Goal: Browse casually: Explore the website without a specific task or goal

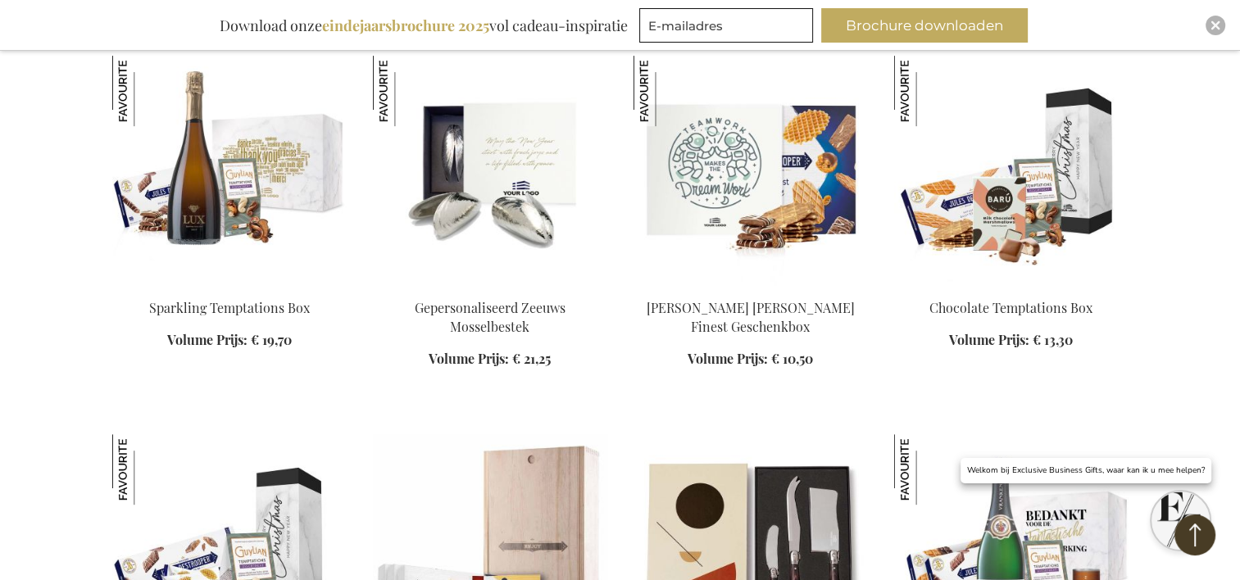
scroll to position [659, 0]
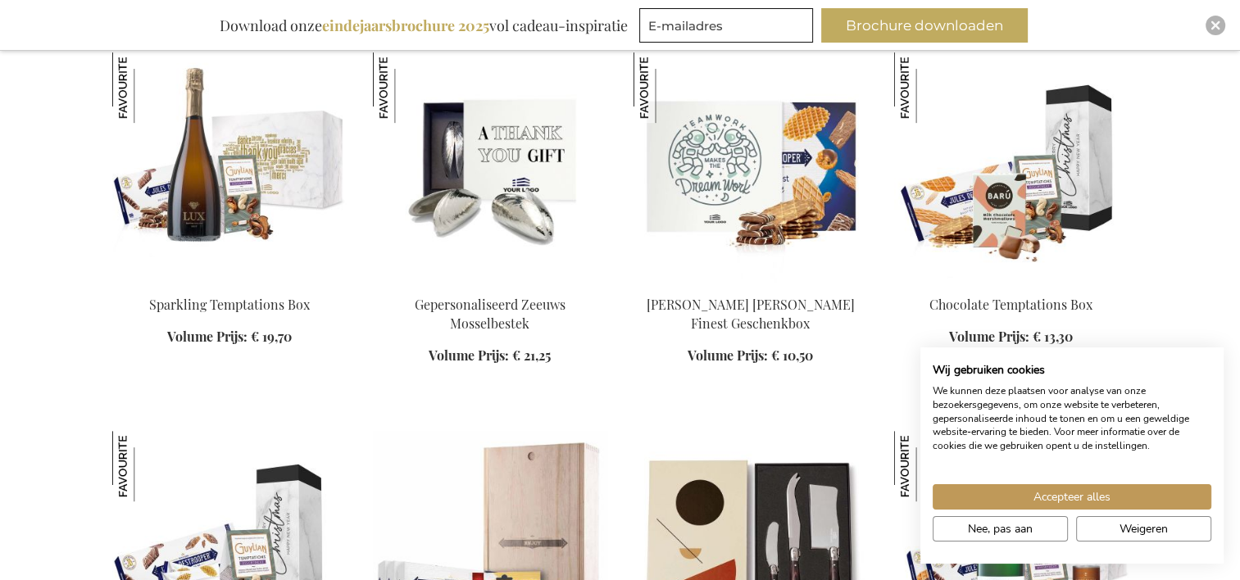
click at [488, 392] on li "Gepersonaliseerd Zeeuws Mosselbestek Volume Prijs: Vanaf € 21,25" at bounding box center [490, 228] width 234 height 352
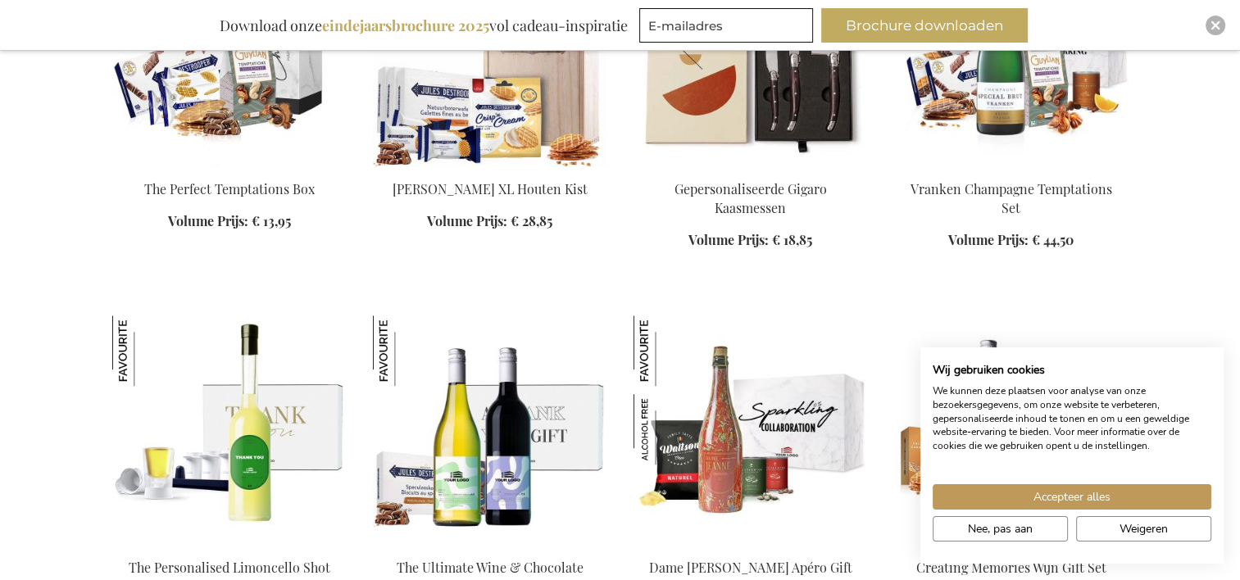
scroll to position [1154, 0]
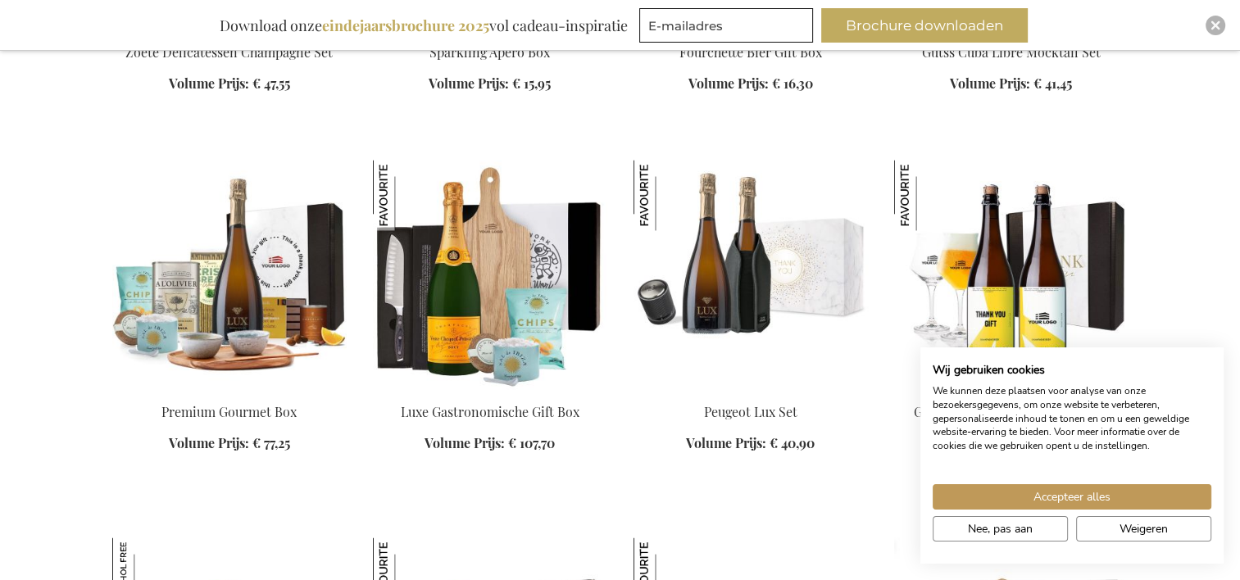
scroll to position [2428, 0]
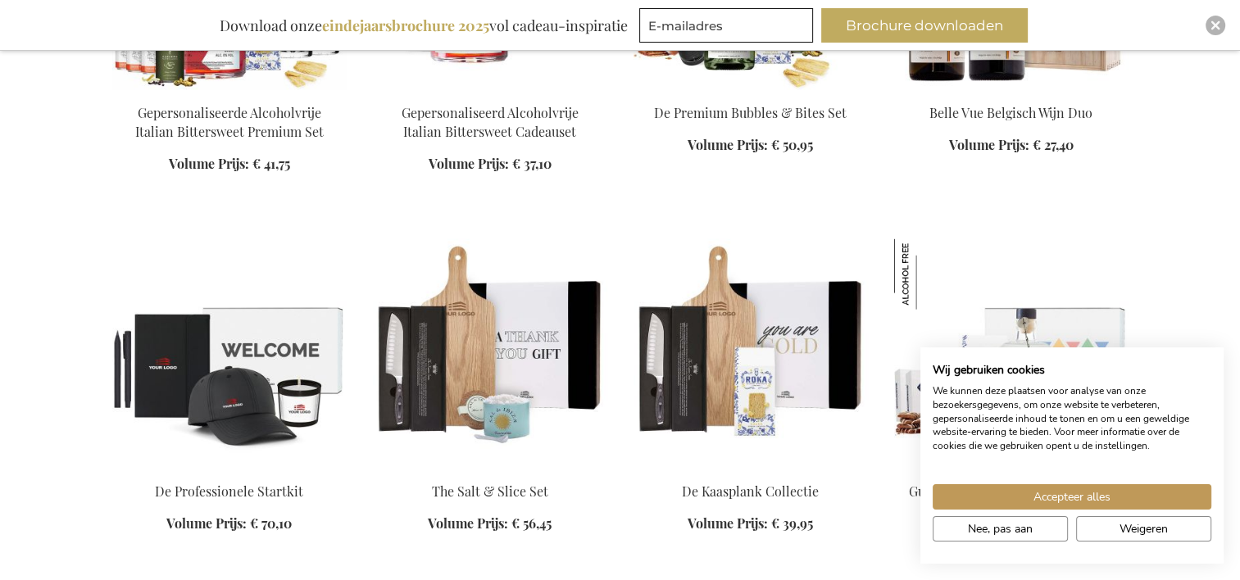
scroll to position [3485, 0]
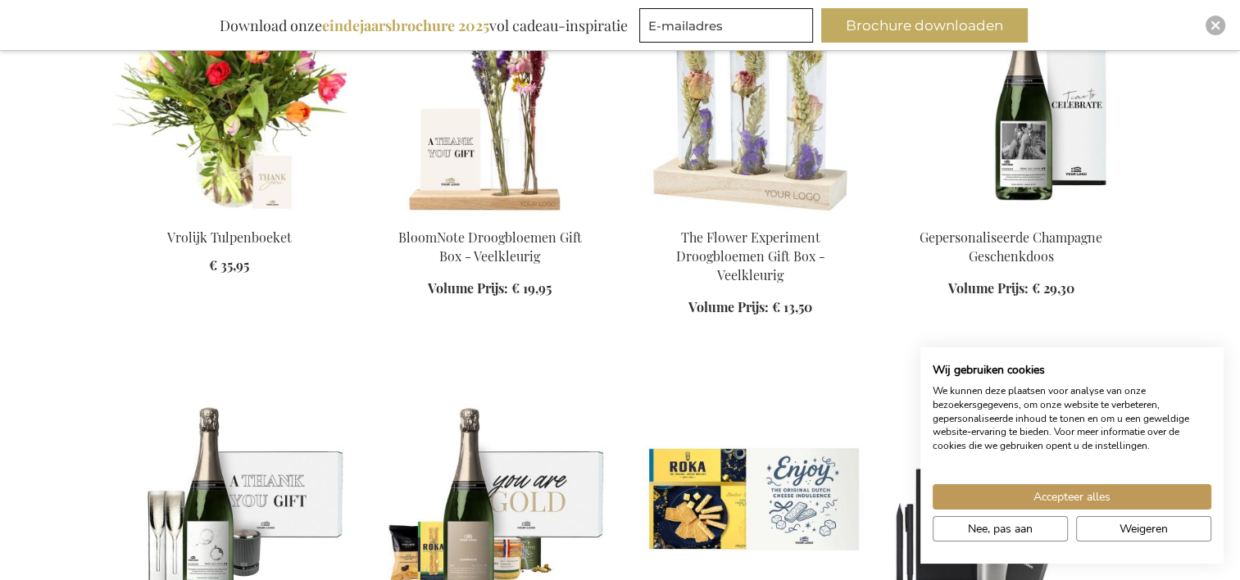
scroll to position [5216, 0]
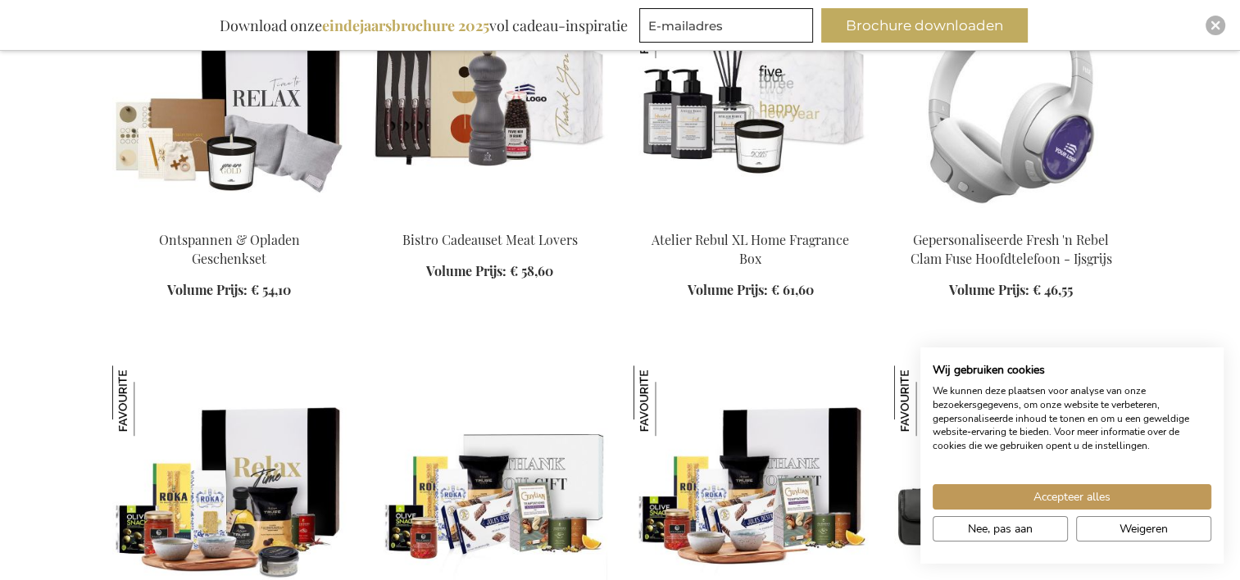
scroll to position [7160, 0]
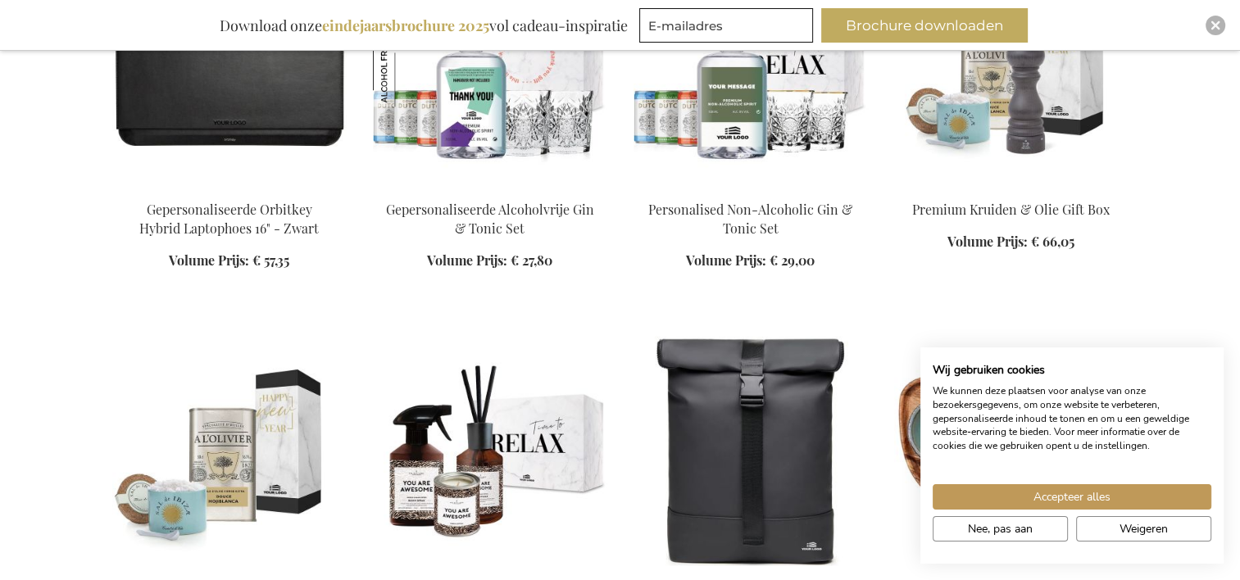
scroll to position [8280, 0]
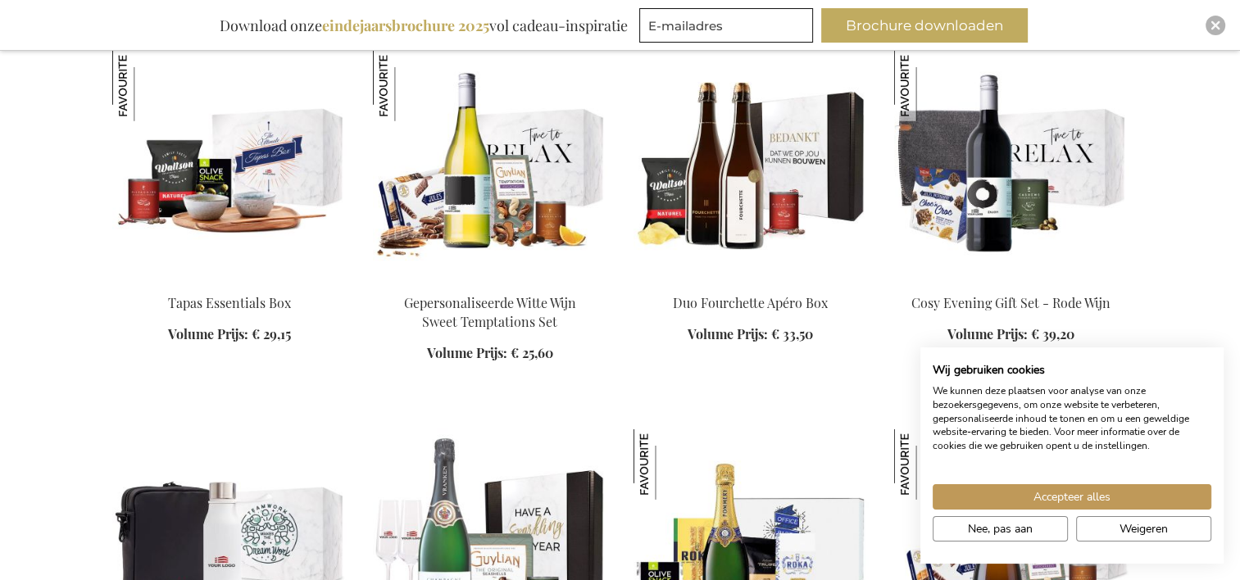
scroll to position [10844, 0]
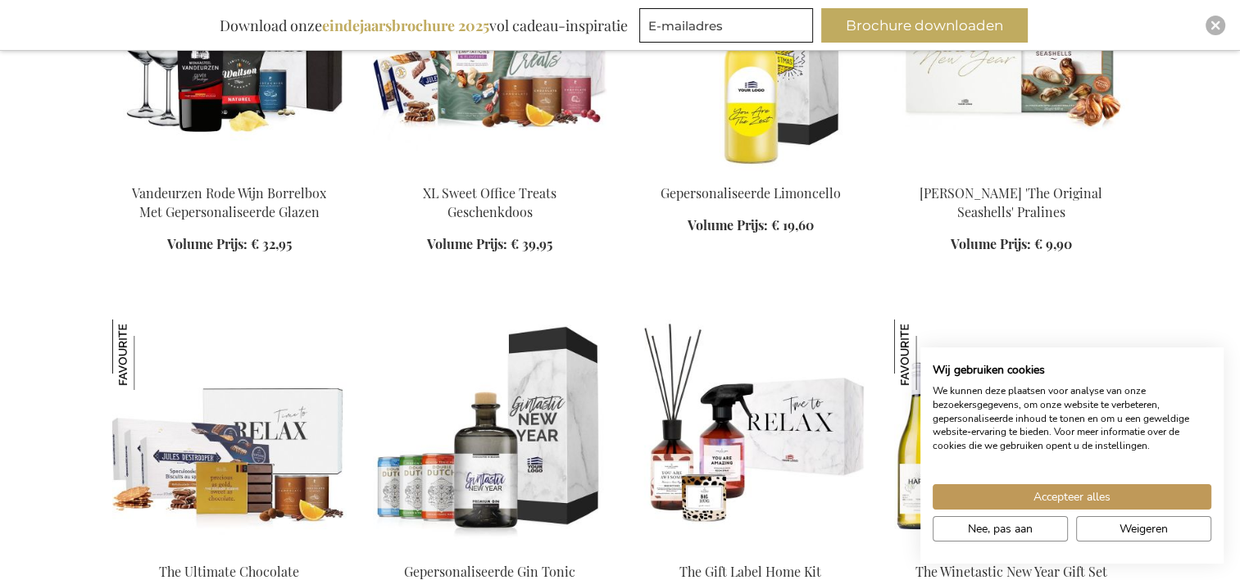
scroll to position [12079, 0]
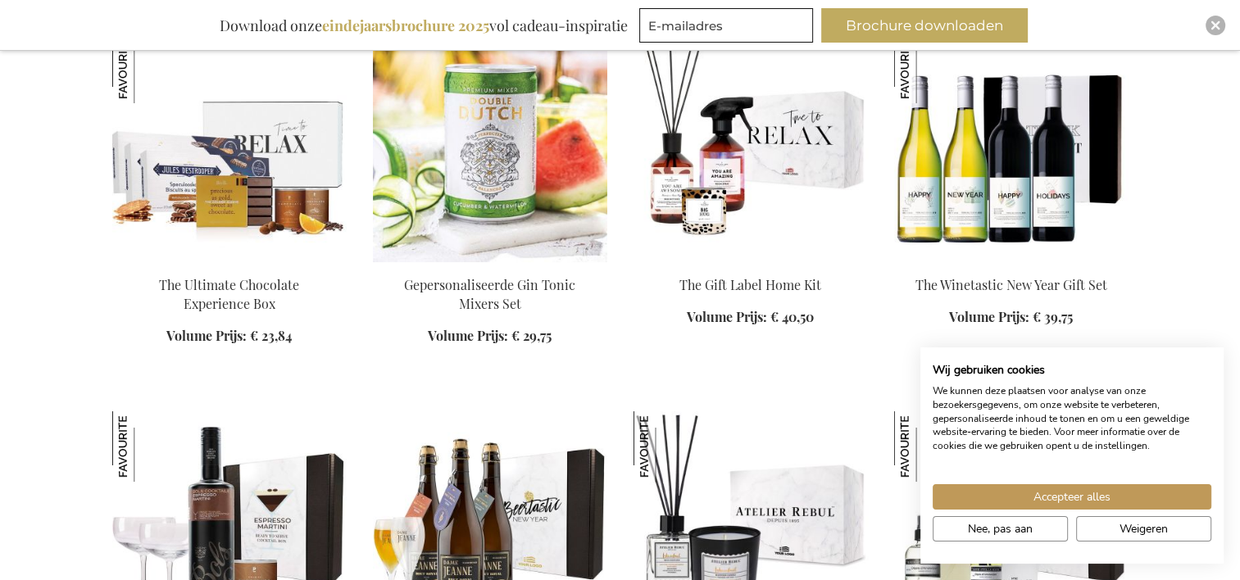
scroll to position [12325, 0]
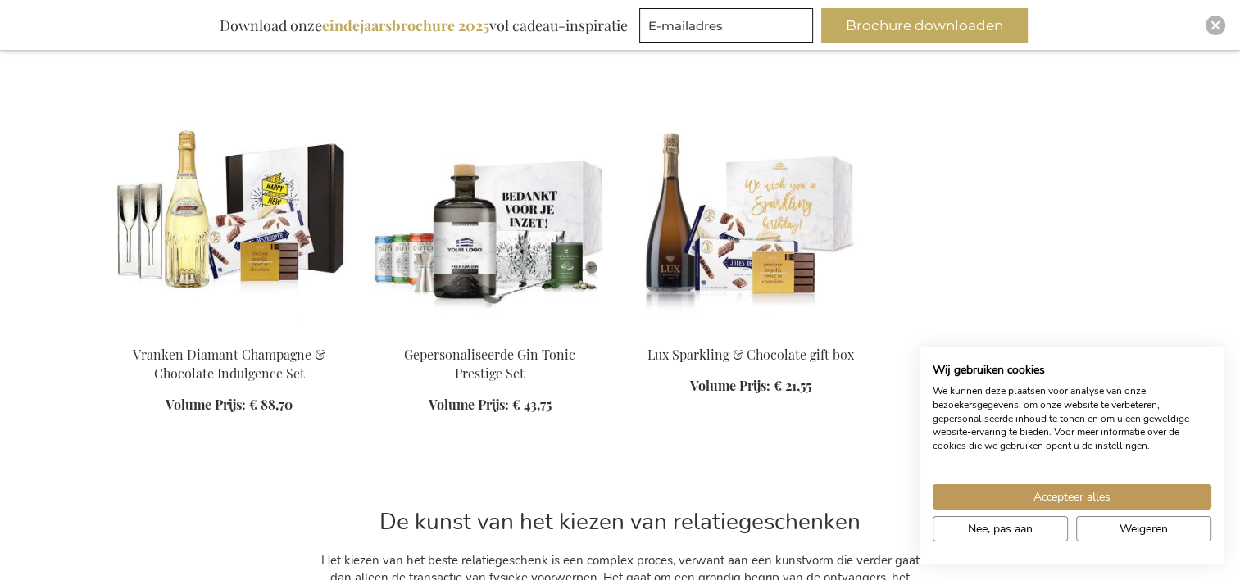
scroll to position [13054, 0]
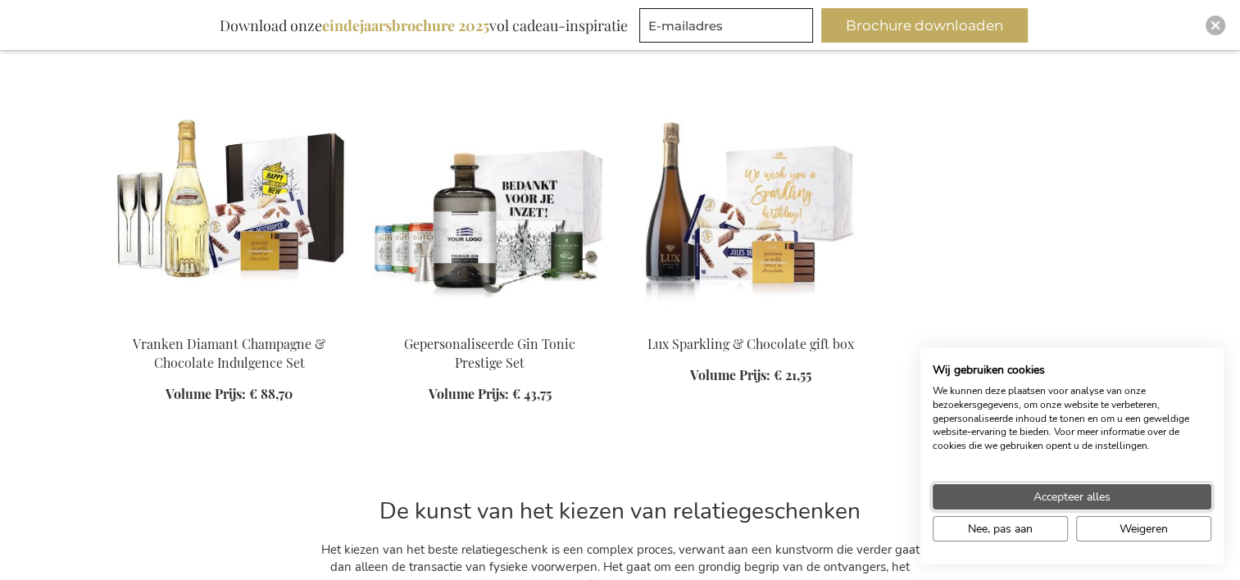
click at [1013, 498] on button "Accepteer alles" at bounding box center [1072, 496] width 279 height 25
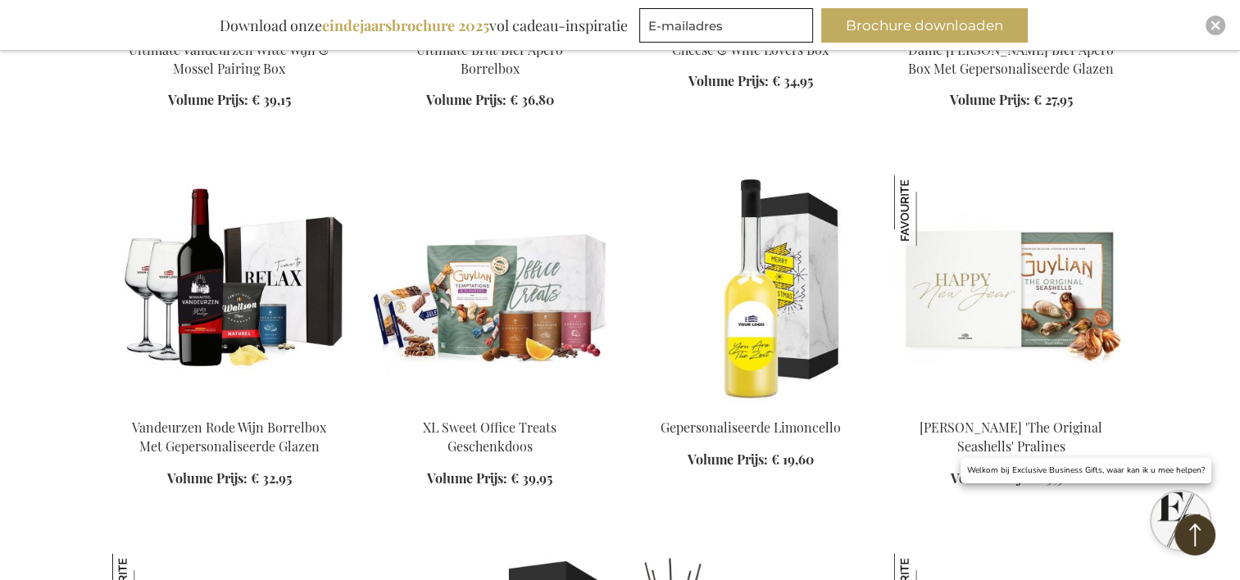
scroll to position [11828, 0]
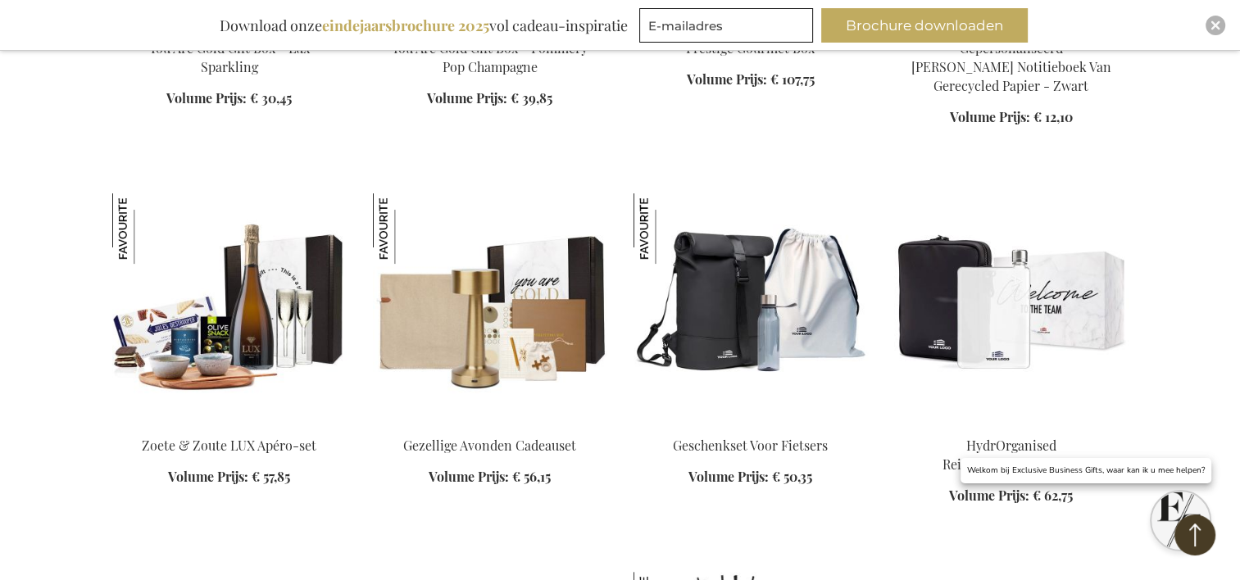
scroll to position [6429, 0]
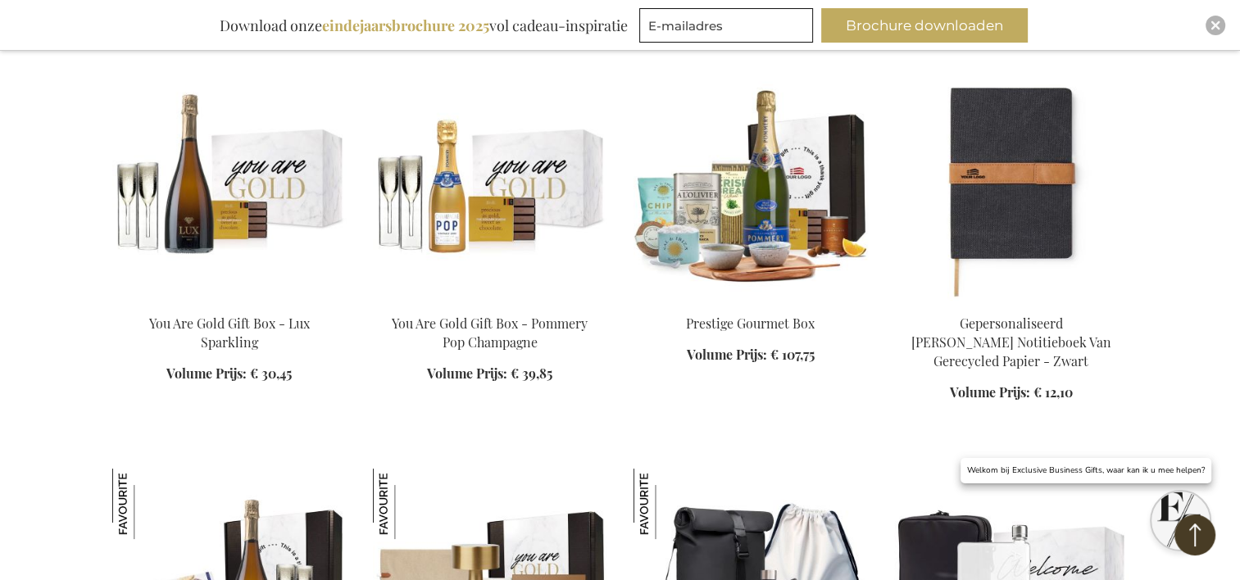
scroll to position [6257, 0]
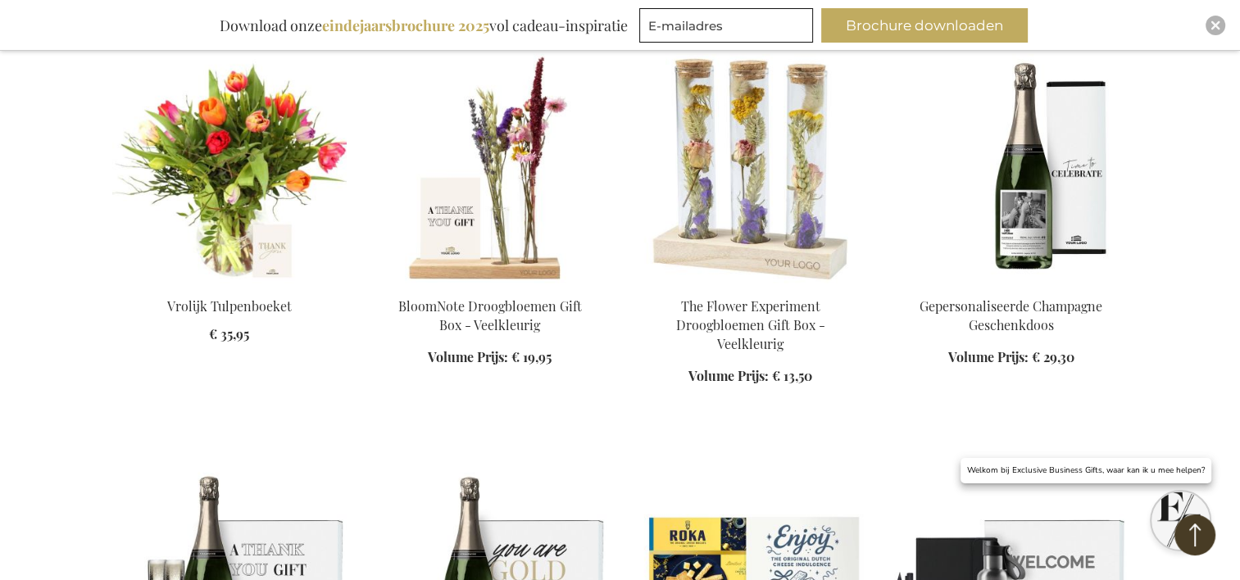
scroll to position [5142, 0]
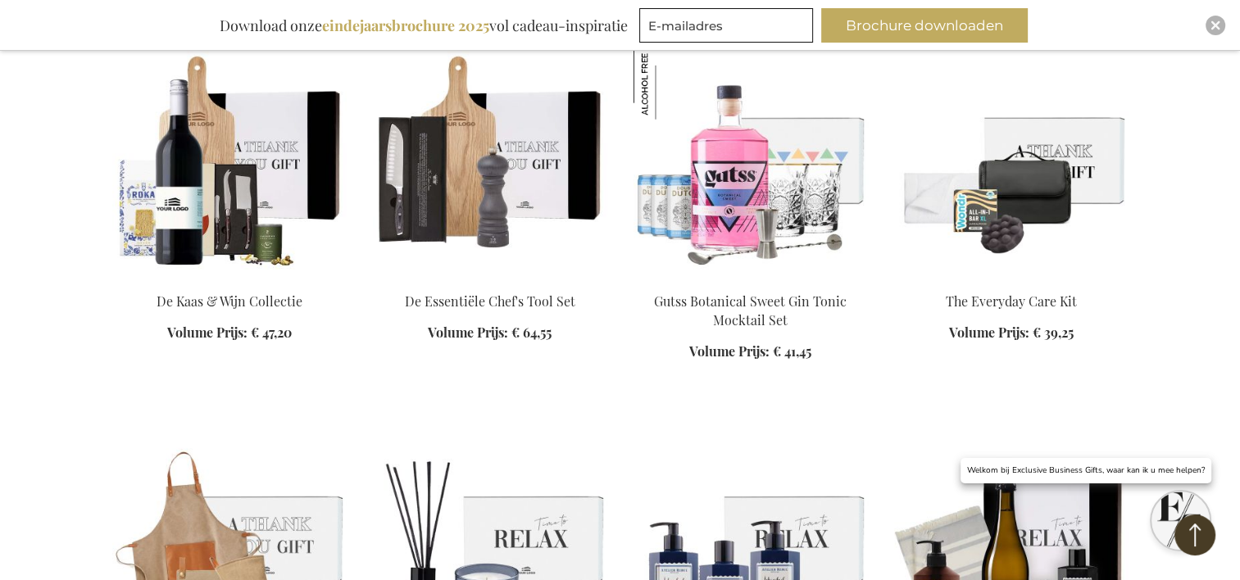
scroll to position [4022, 0]
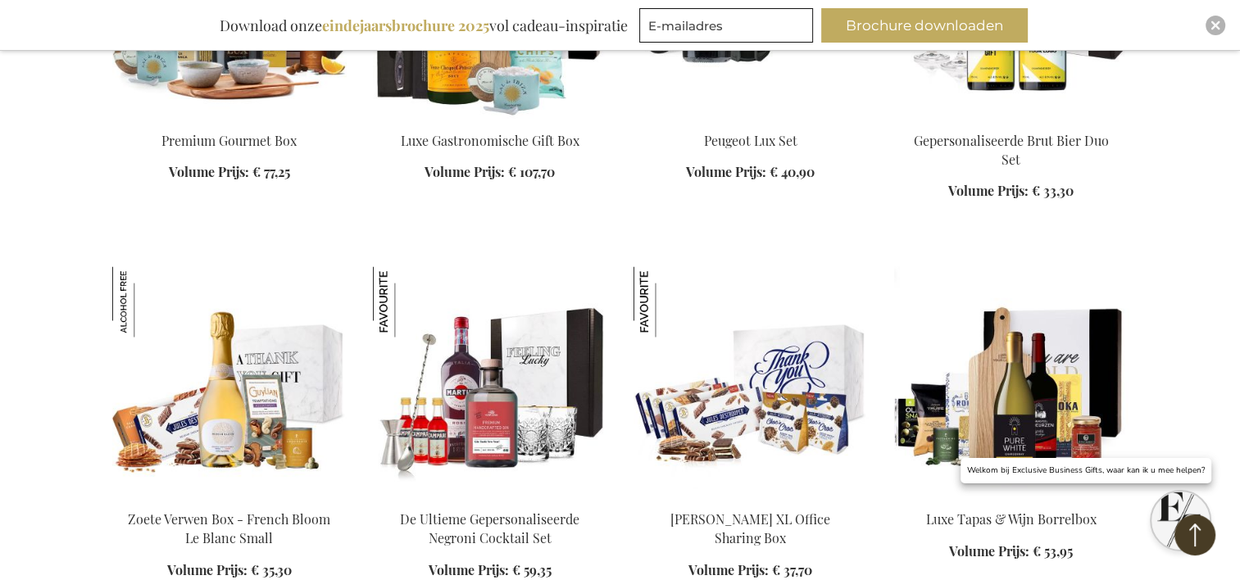
scroll to position [2655, 0]
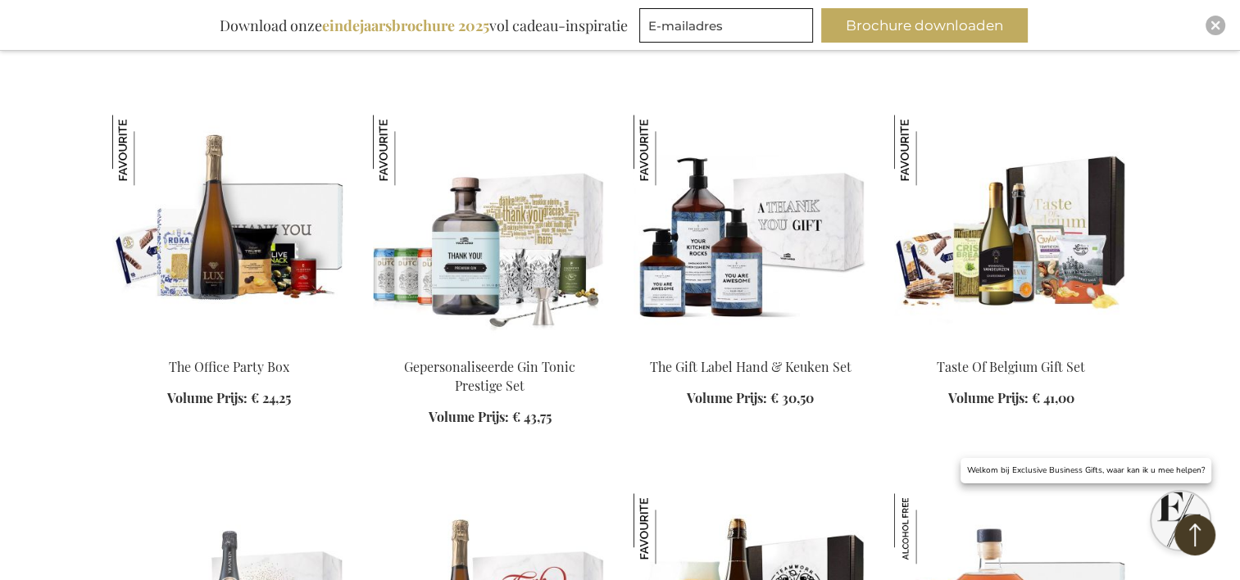
scroll to position [1731, 0]
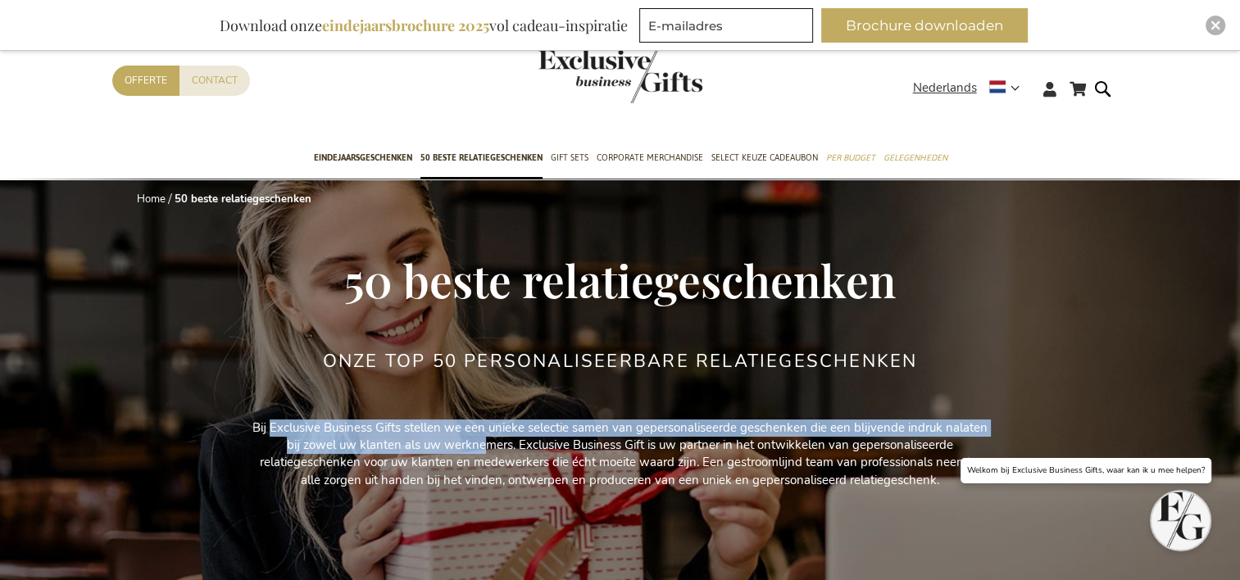
drag, startPoint x: 482, startPoint y: 452, endPoint x: 262, endPoint y: 397, distance: 226.6
click at [262, 397] on div "Home 50 beste relatiegeschenken 50 beste relatiegeschenken Onze TOP 50 Personal…" at bounding box center [620, 386] width 1016 height 414
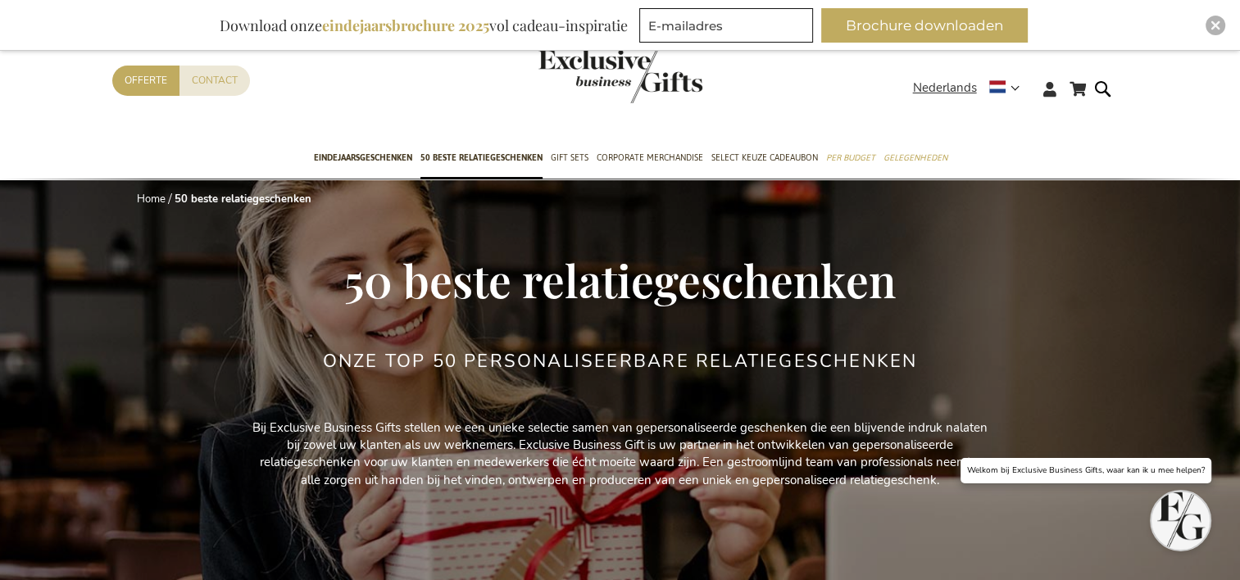
drag, startPoint x: 262, startPoint y: 397, endPoint x: 237, endPoint y: 387, distance: 27.2
click at [237, 387] on div "Home 50 beste relatiegeschenken 50 beste relatiegeschenken Onze TOP 50 Personal…" at bounding box center [620, 386] width 1016 height 414
drag, startPoint x: 707, startPoint y: 461, endPoint x: 925, endPoint y: 466, distance: 218.1
click at [925, 466] on p "Bij Exclusive Business Gifts stellen we een unieke selectie samen van gepersona…" at bounding box center [621, 455] width 738 height 70
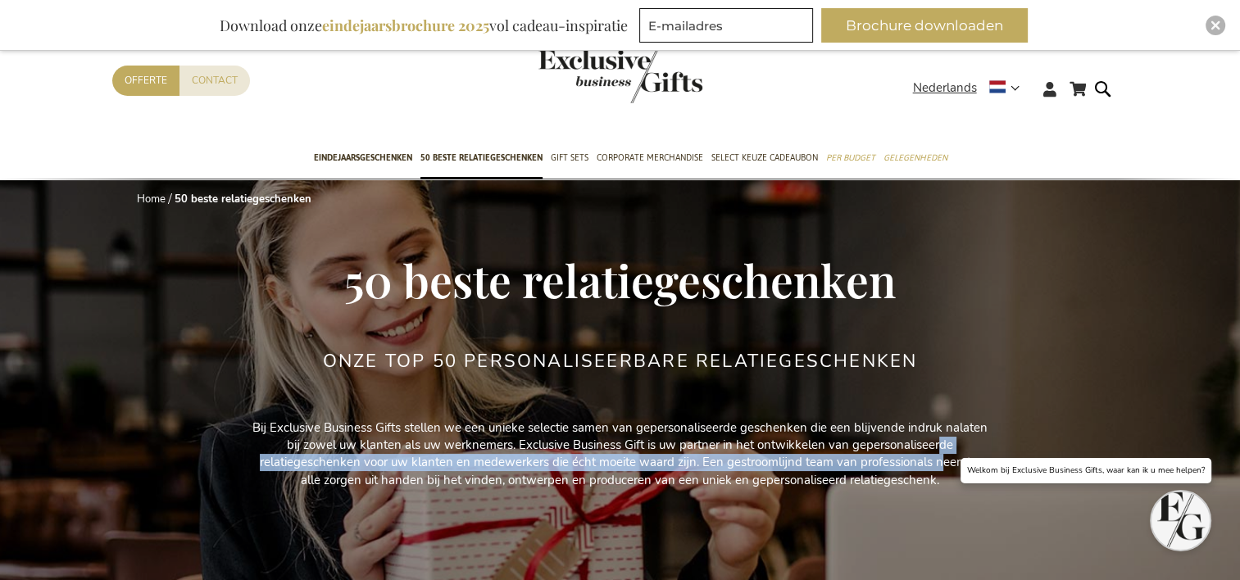
drag, startPoint x: 942, startPoint y: 459, endPoint x: 938, endPoint y: 452, distance: 8.9
click at [938, 452] on p "Bij Exclusive Business Gifts stellen we een unieke selectie samen van gepersona…" at bounding box center [621, 455] width 738 height 70
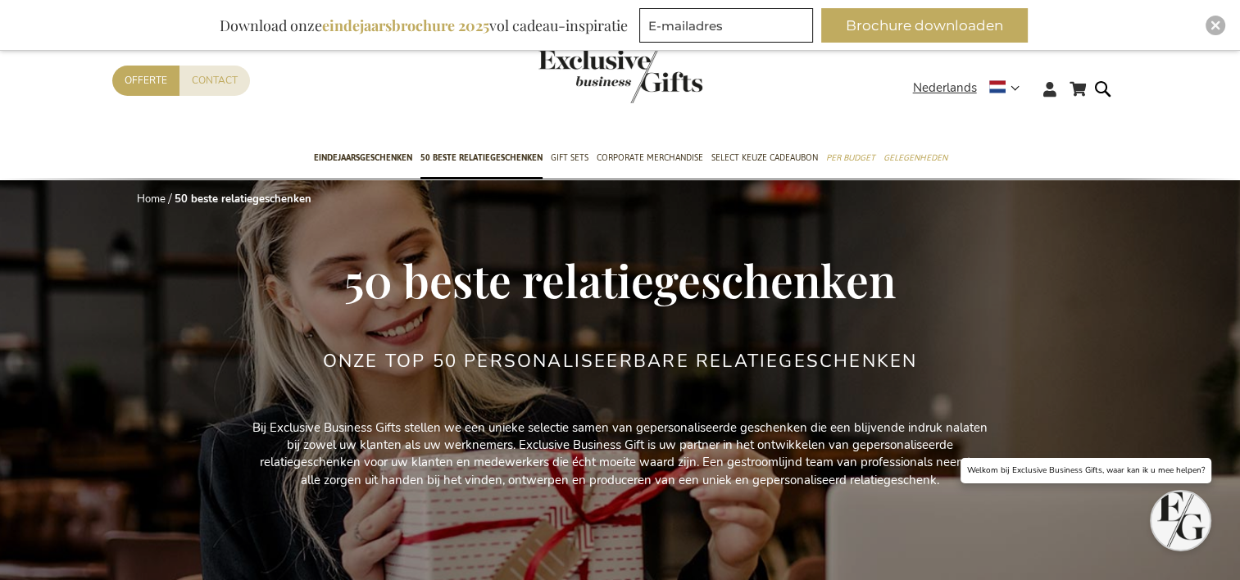
drag, startPoint x: 938, startPoint y: 452, endPoint x: 906, endPoint y: 479, distance: 41.2
click at [906, 479] on p "Bij Exclusive Business Gifts stellen we een unieke selectie samen van gepersona…" at bounding box center [621, 455] width 738 height 70
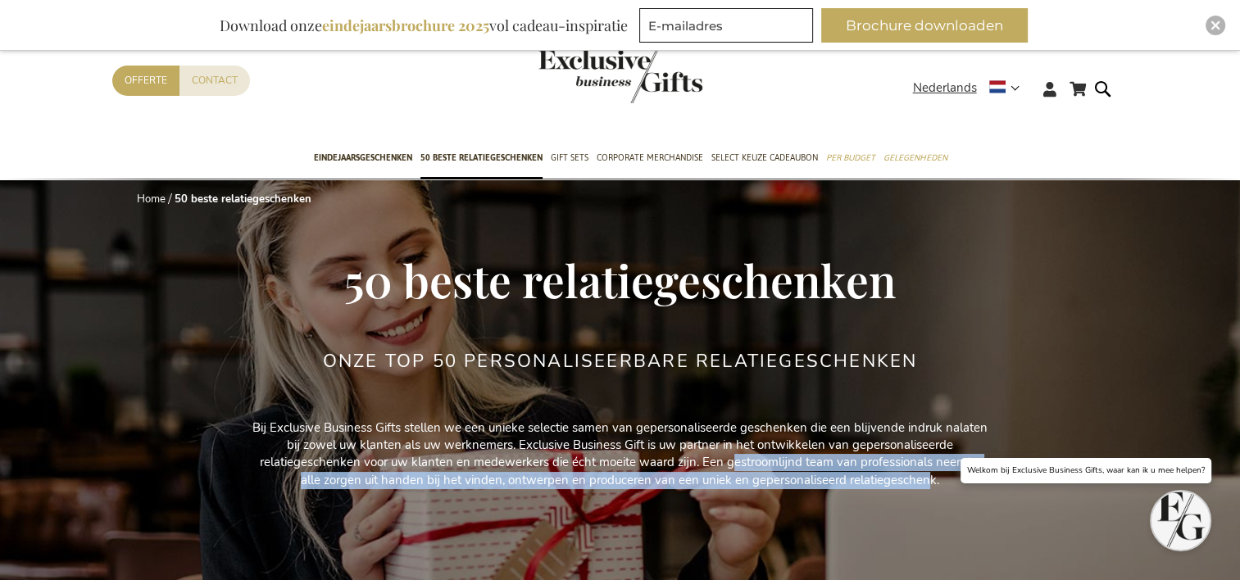
drag, startPoint x: 930, startPoint y: 474, endPoint x: 724, endPoint y: 458, distance: 207.1
click at [724, 458] on p "Bij Exclusive Business Gifts stellen we een unieke selectie samen van gepersona…" at bounding box center [621, 455] width 738 height 70
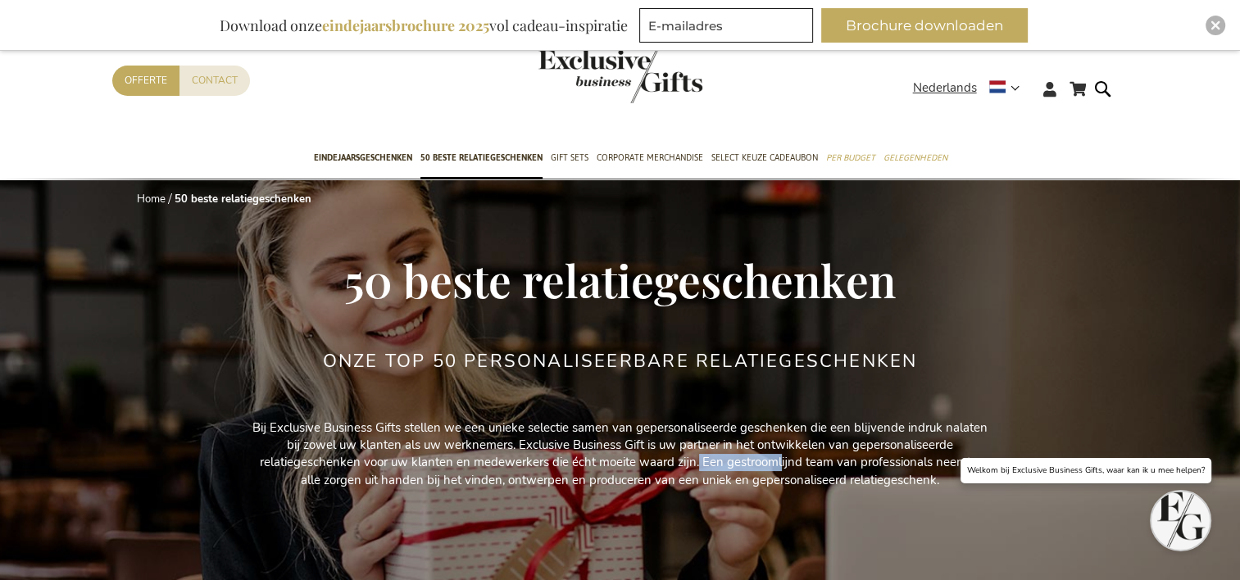
drag, startPoint x: 724, startPoint y: 458, endPoint x: 780, endPoint y: 467, distance: 57.3
click at [780, 467] on p "Bij Exclusive Business Gifts stellen we een unieke selectie samen van gepersona…" at bounding box center [621, 455] width 738 height 70
drag, startPoint x: 780, startPoint y: 467, endPoint x: 815, endPoint y: 478, distance: 36.8
click at [815, 478] on p "Bij Exclusive Business Gifts stellen we een unieke selectie samen van gepersona…" at bounding box center [621, 455] width 738 height 70
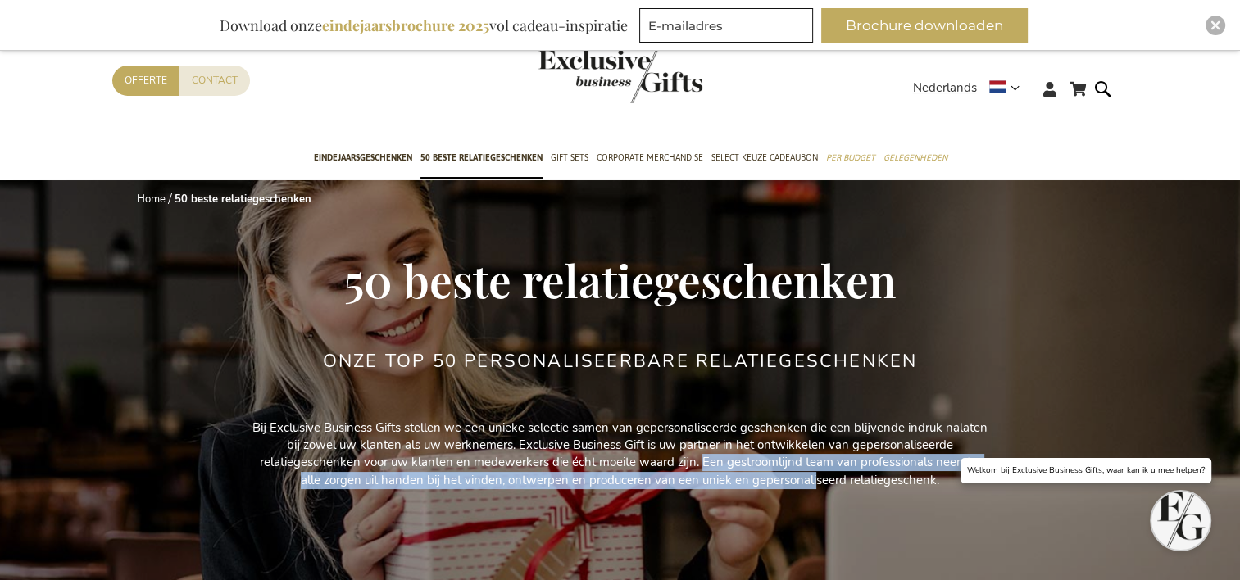
drag, startPoint x: 815, startPoint y: 478, endPoint x: 702, endPoint y: 461, distance: 115.1
click at [702, 461] on p "Bij Exclusive Business Gifts stellen we een unieke selectie samen van gepersona…" at bounding box center [621, 455] width 738 height 70
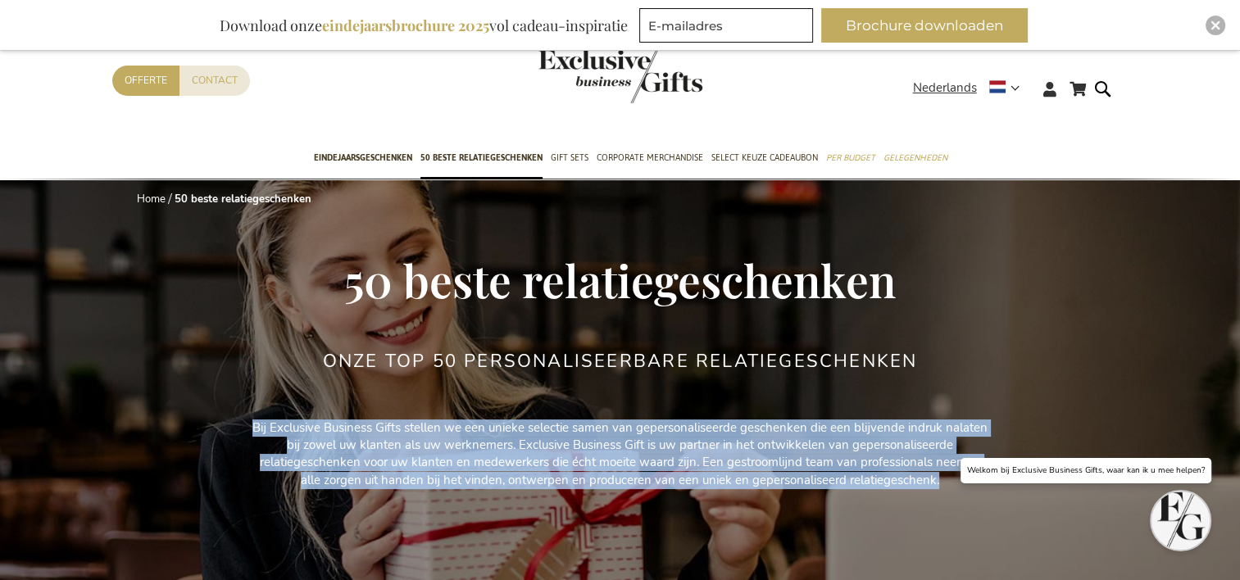
click at [702, 461] on p "Bij Exclusive Business Gifts stellen we een unieke selectie samen van gepersona…" at bounding box center [621, 455] width 738 height 70
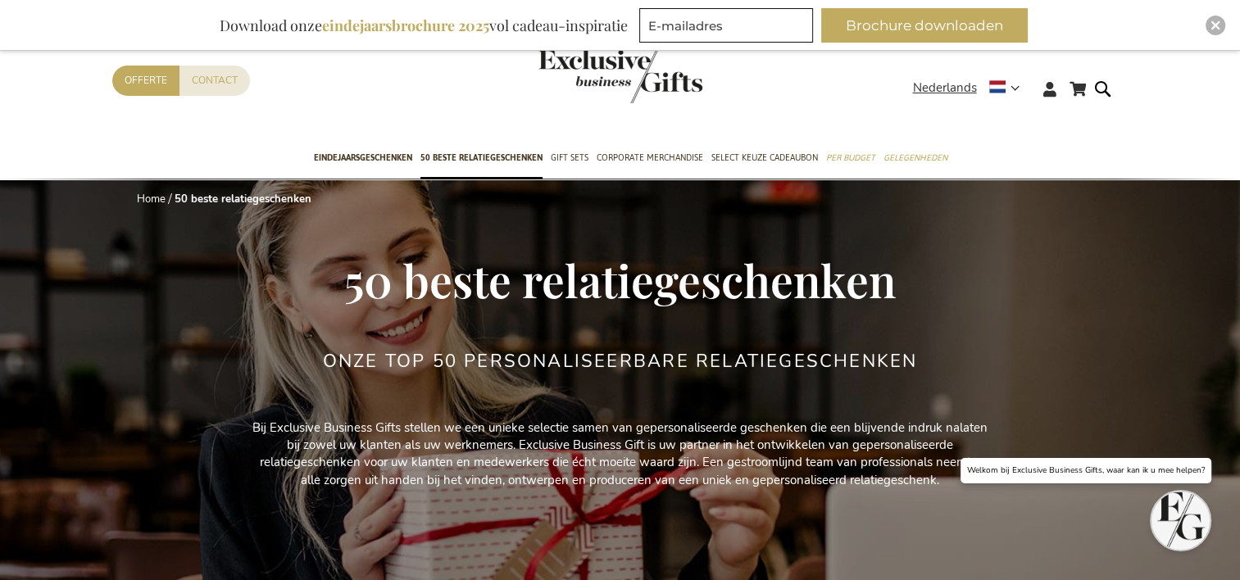
click at [726, 397] on div "Onze TOP 50 Personaliseerbare Relatiegeschenken" at bounding box center [620, 385] width 594 height 67
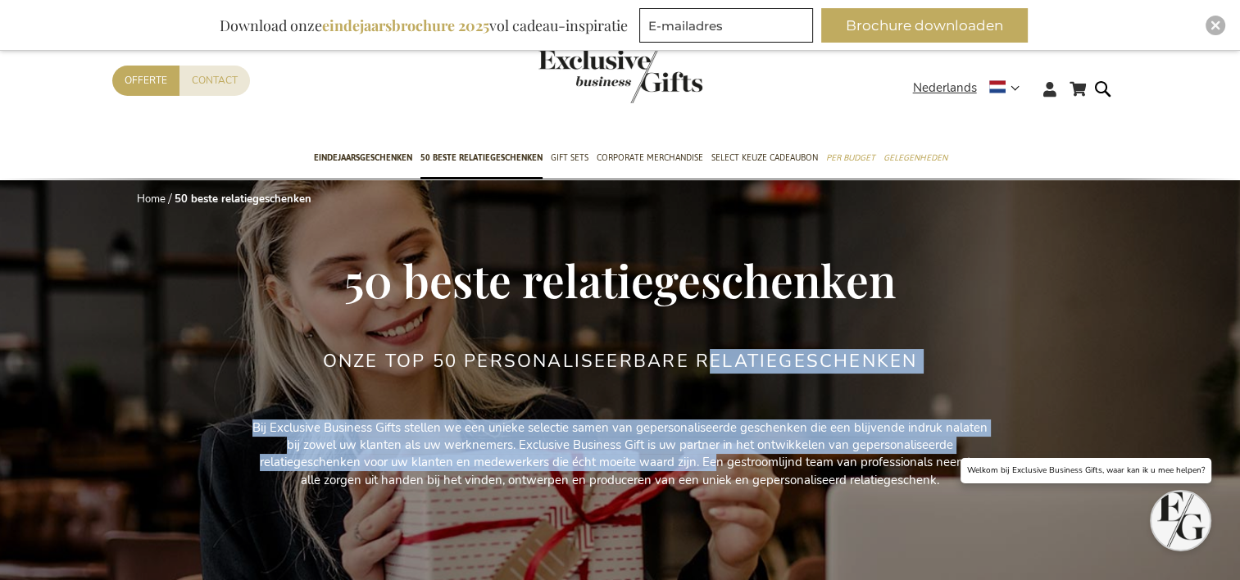
drag, startPoint x: 711, startPoint y: 469, endPoint x: 711, endPoint y: 384, distance: 85.2
click at [711, 384] on div "Home 50 beste relatiegeschenken 50 beste relatiegeschenken Onze TOP 50 Personal…" at bounding box center [620, 386] width 1016 height 414
click at [711, 384] on div "Onze TOP 50 Personaliseerbare Relatiegeschenken" at bounding box center [620, 385] width 594 height 67
click at [718, 384] on div "Onze TOP 50 Personaliseerbare Relatiegeschenken" at bounding box center [620, 385] width 594 height 67
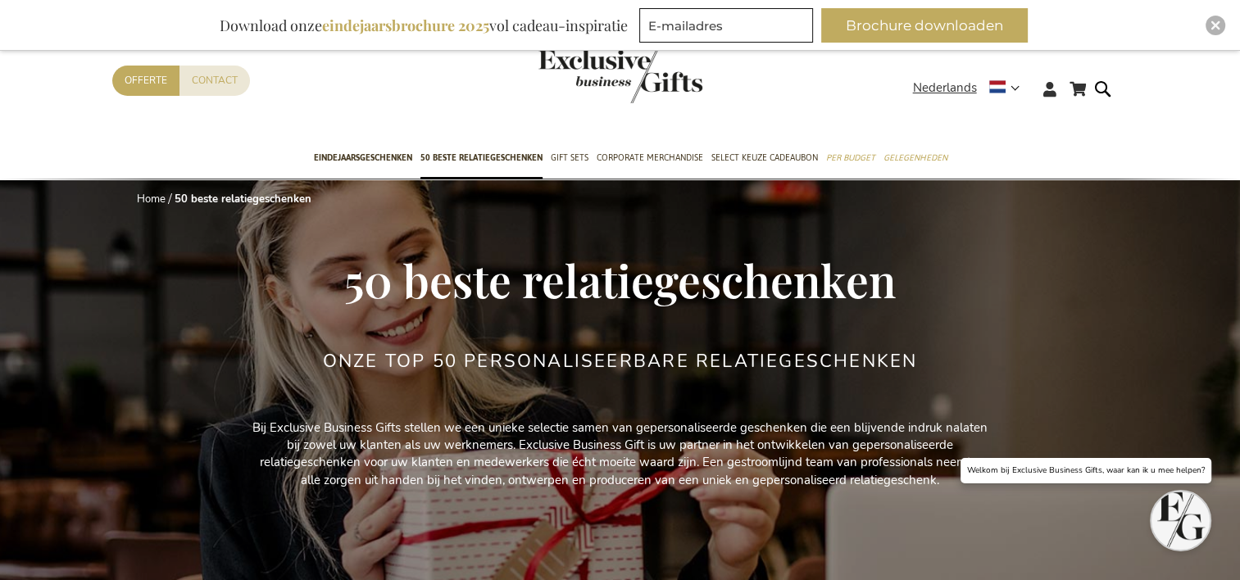
drag, startPoint x: 773, startPoint y: 355, endPoint x: 789, endPoint y: 378, distance: 28.2
click at [789, 378] on div "Onze TOP 50 Personaliseerbare Relatiegeschenken" at bounding box center [620, 385] width 594 height 67
click at [842, 346] on div "50 beste relatiegeschenken" at bounding box center [620, 304] width 1016 height 98
drag, startPoint x: 844, startPoint y: 363, endPoint x: 722, endPoint y: 377, distance: 122.9
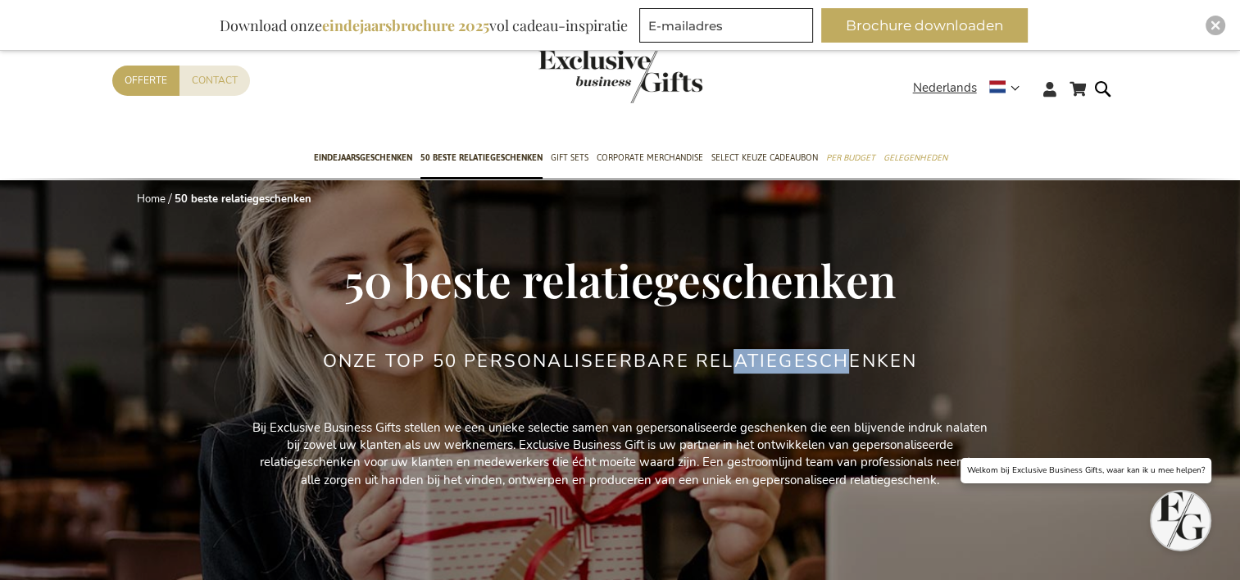
click at [722, 377] on div "Onze TOP 50 Personaliseerbare Relatiegeschenken" at bounding box center [620, 385] width 594 height 67
click at [704, 365] on h2 "Onze TOP 50 Personaliseerbare Relatiegeschenken" at bounding box center [620, 362] width 594 height 20
drag, startPoint x: 704, startPoint y: 365, endPoint x: 778, endPoint y: 383, distance: 75.9
click at [778, 383] on div "Onze TOP 50 Personaliseerbare Relatiegeschenken" at bounding box center [620, 385] width 594 height 67
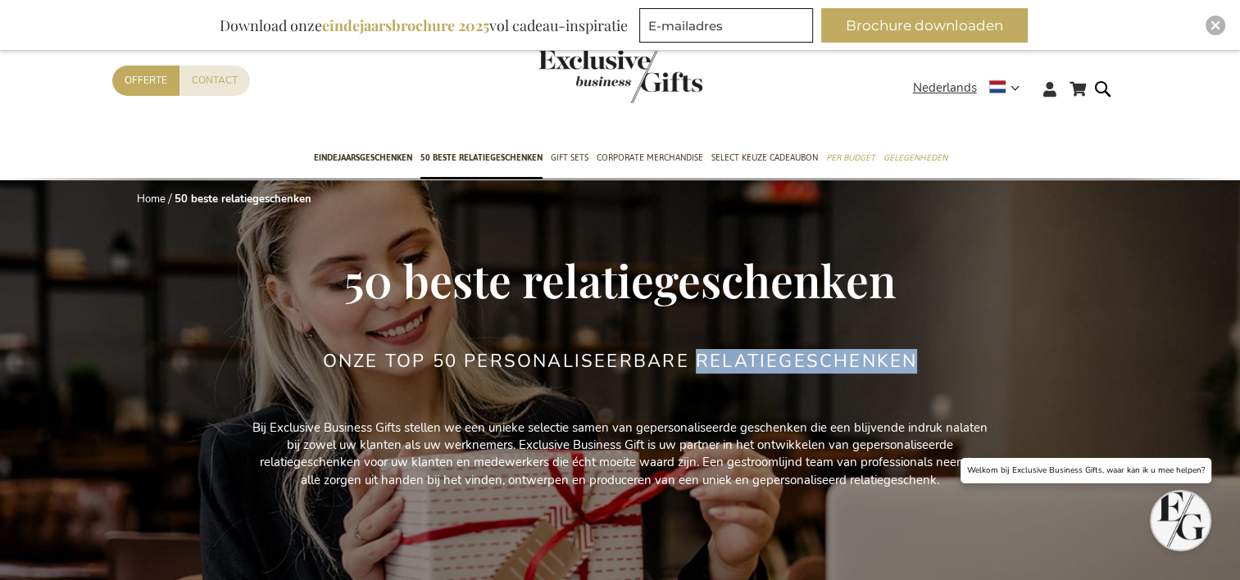
click at [778, 383] on div "Onze TOP 50 Personaliseerbare Relatiegeschenken" at bounding box center [620, 385] width 594 height 67
